Goal: Information Seeking & Learning: Learn about a topic

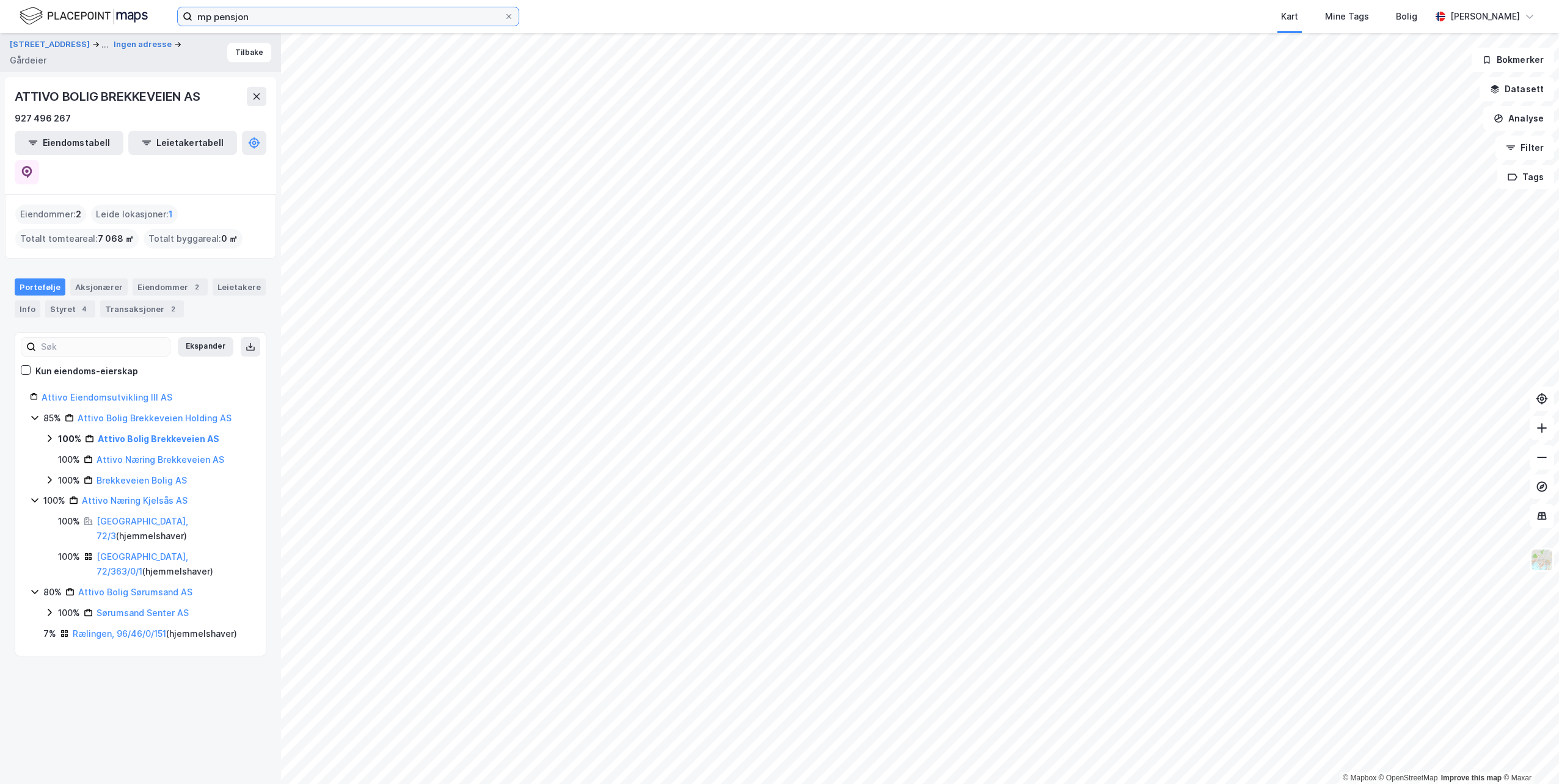
click at [501, 16] on input "mp pensjon" at bounding box center [348, 16] width 312 height 18
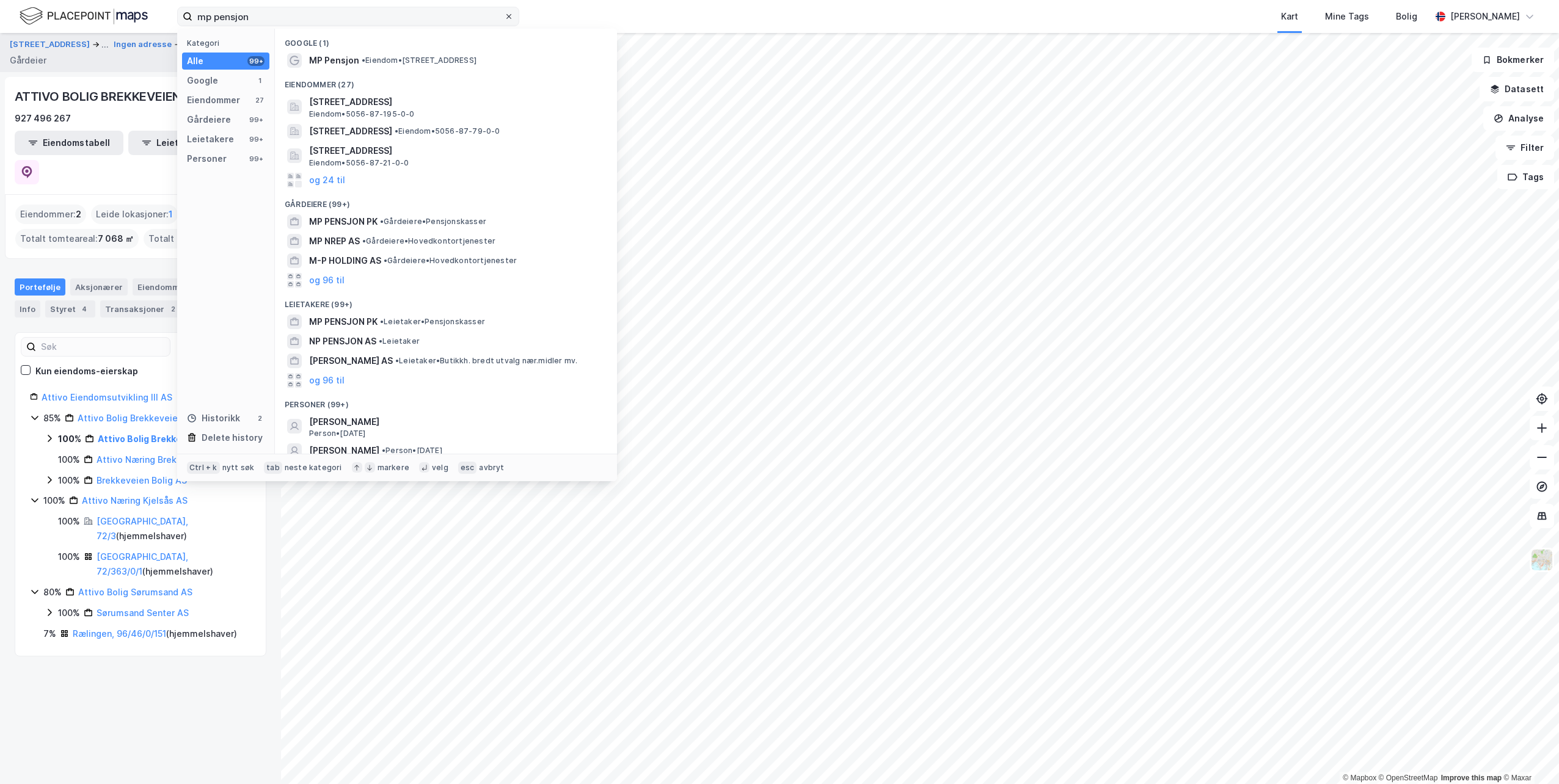
click at [511, 16] on icon at bounding box center [509, 17] width 7 height 7
click at [504, 16] on input "mp pensjon" at bounding box center [348, 16] width 312 height 18
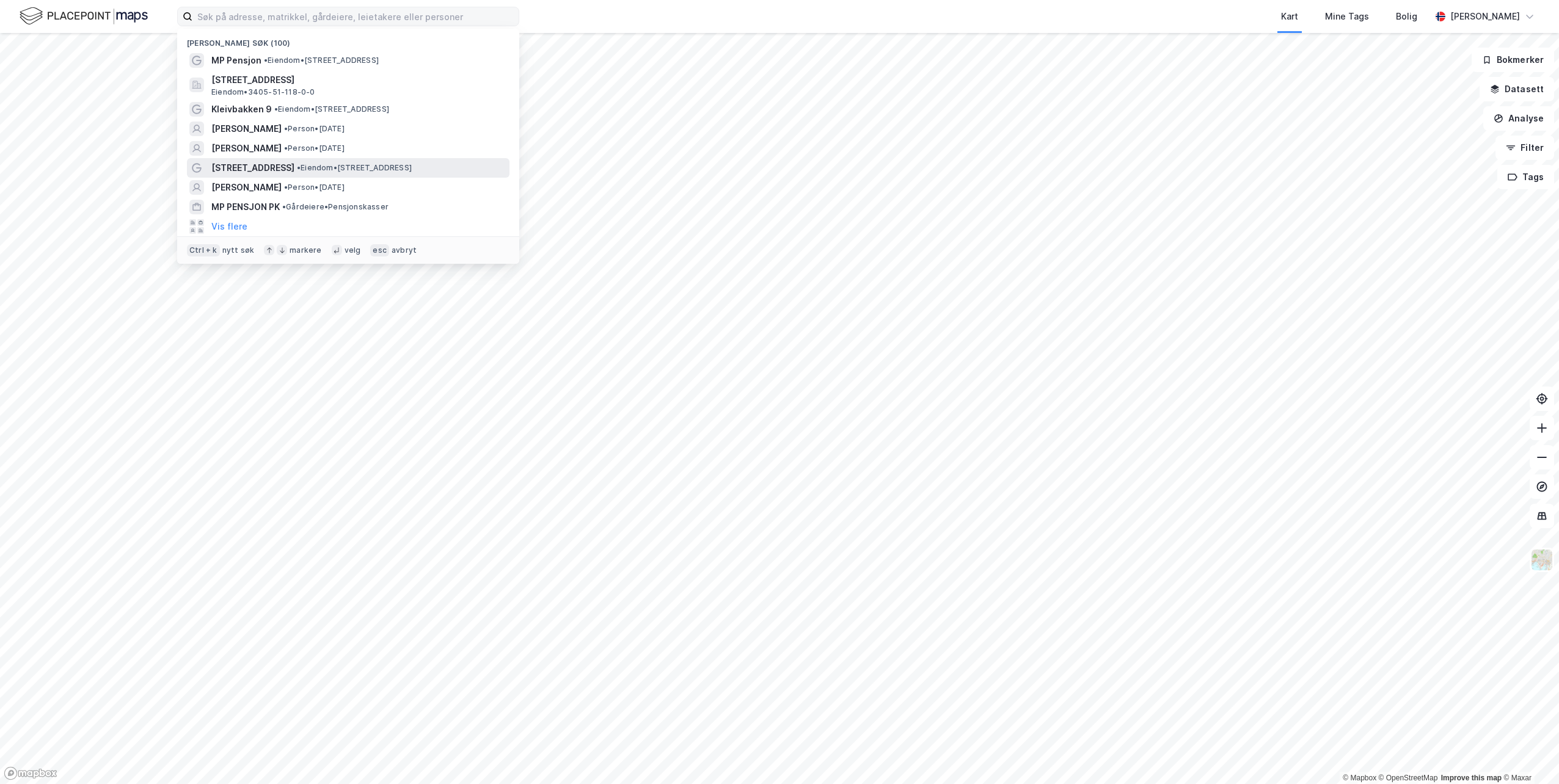
click at [364, 163] on span "• Eiendom • [STREET_ADDRESS]" at bounding box center [354, 168] width 114 height 10
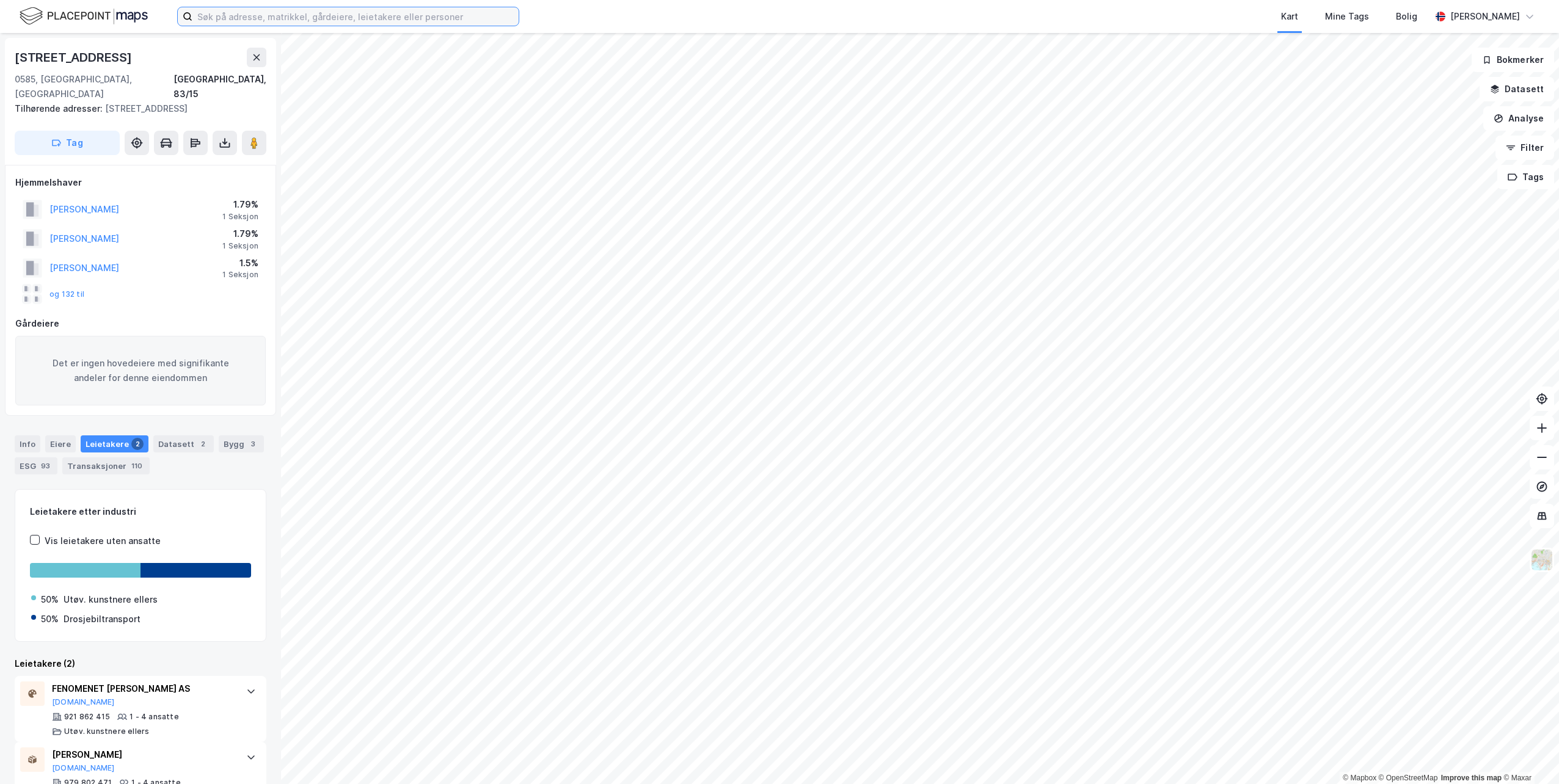
click at [417, 19] on input at bounding box center [355, 16] width 326 height 18
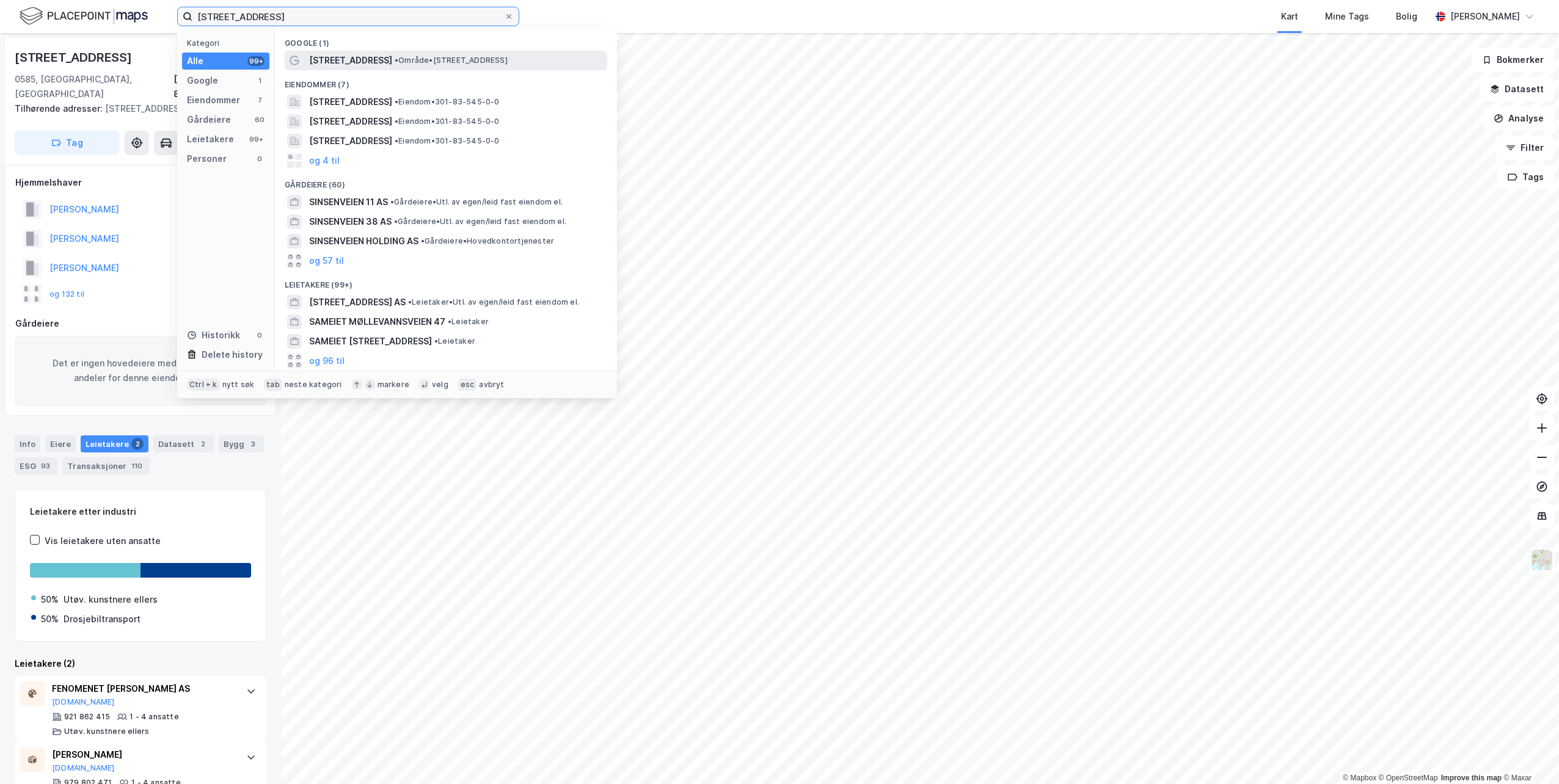
type input "[STREET_ADDRESS]"
click at [452, 54] on div "[STREET_ADDRESS] • Område • [STREET_ADDRESS]" at bounding box center [457, 60] width 296 height 14
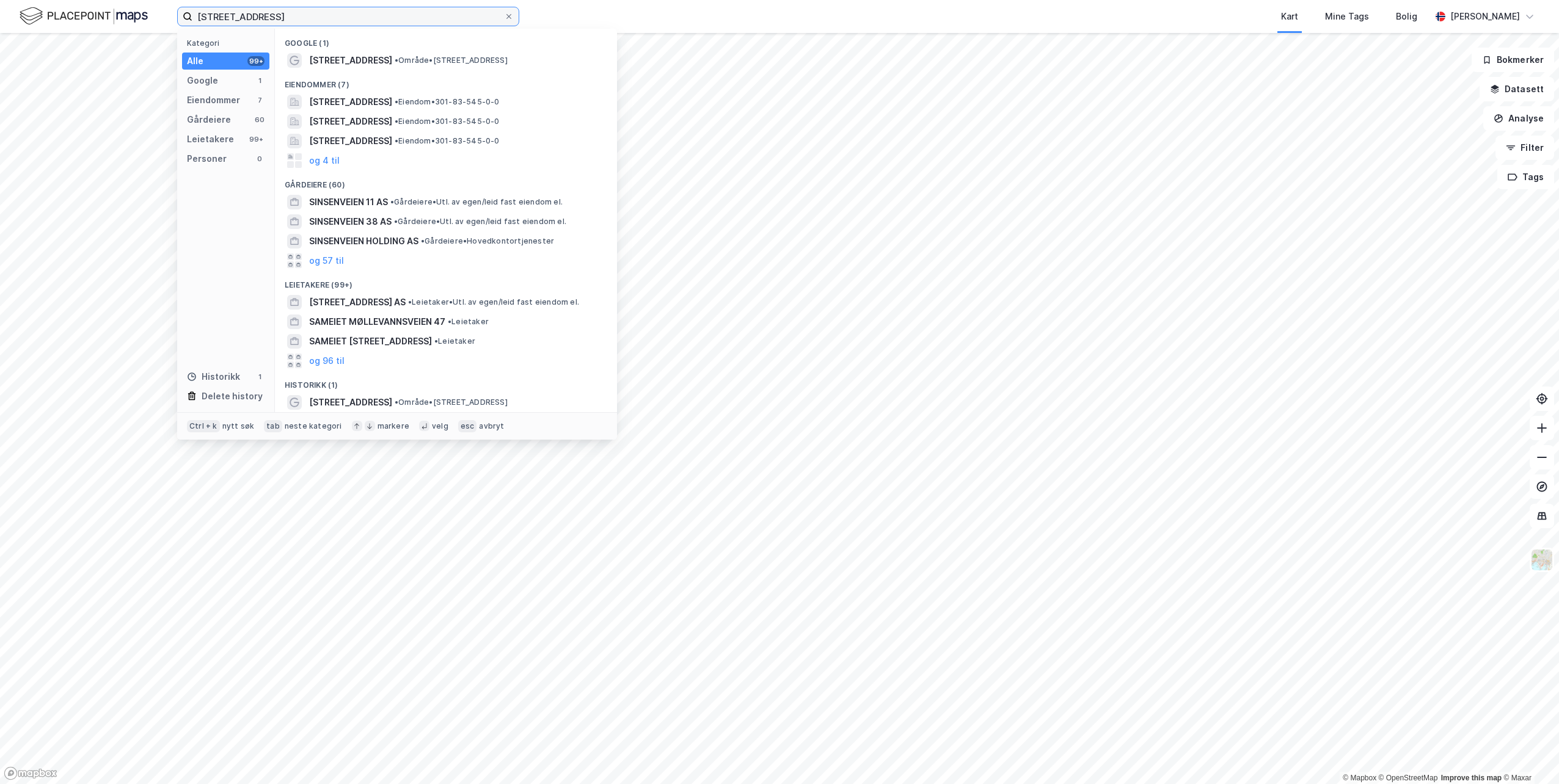
click at [331, 14] on input "[STREET_ADDRESS]" at bounding box center [348, 16] width 312 height 18
click at [325, 58] on span "[STREET_ADDRESS]" at bounding box center [350, 60] width 83 height 14
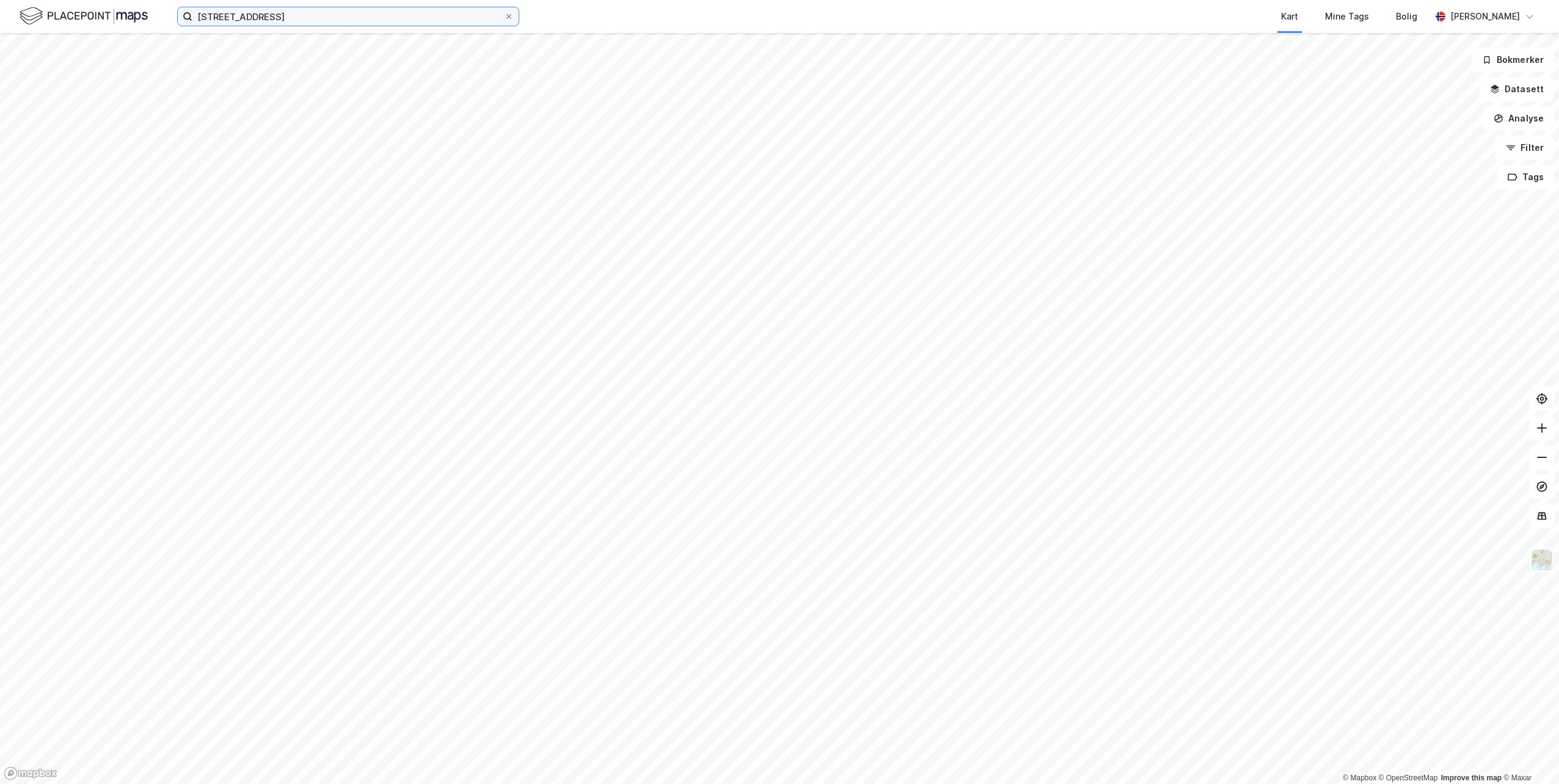
click at [299, 15] on input "[STREET_ADDRESS]" at bounding box center [348, 16] width 312 height 18
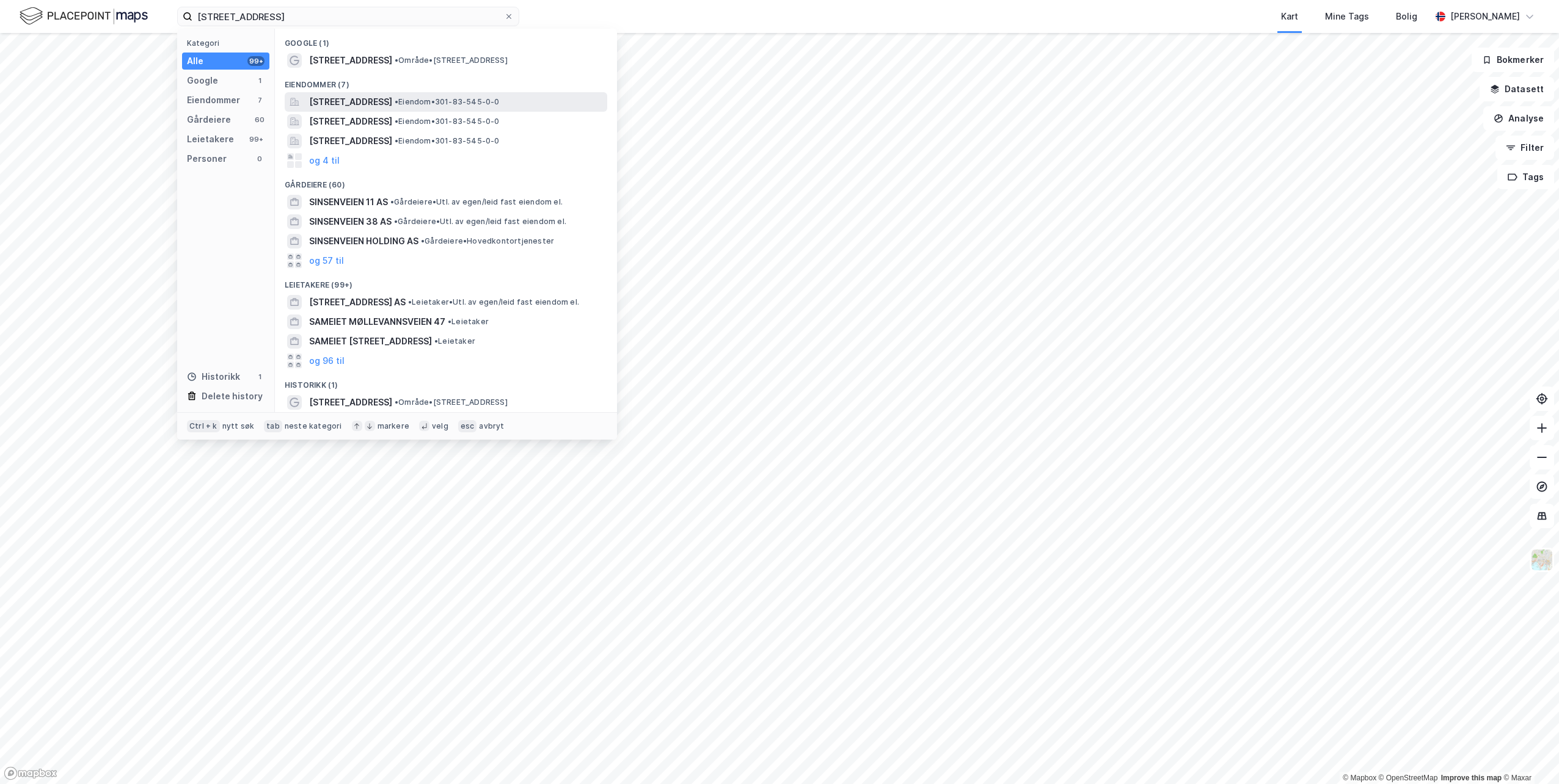
click at [357, 106] on span "[STREET_ADDRESS]" at bounding box center [350, 102] width 83 height 14
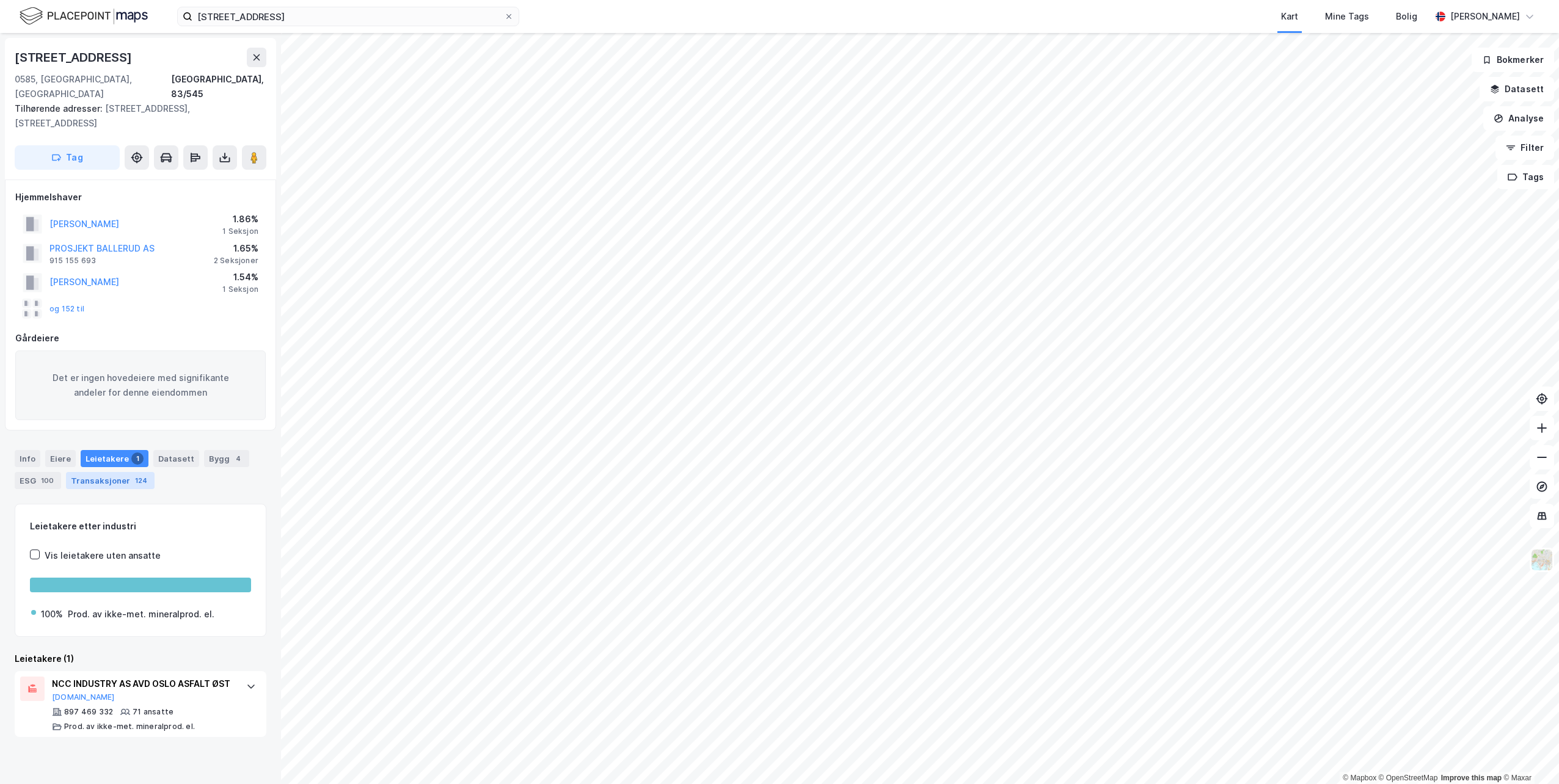
click at [123, 472] on div "Transaksjoner 124" at bounding box center [110, 481] width 89 height 17
